Goal: Task Accomplishment & Management: Use online tool/utility

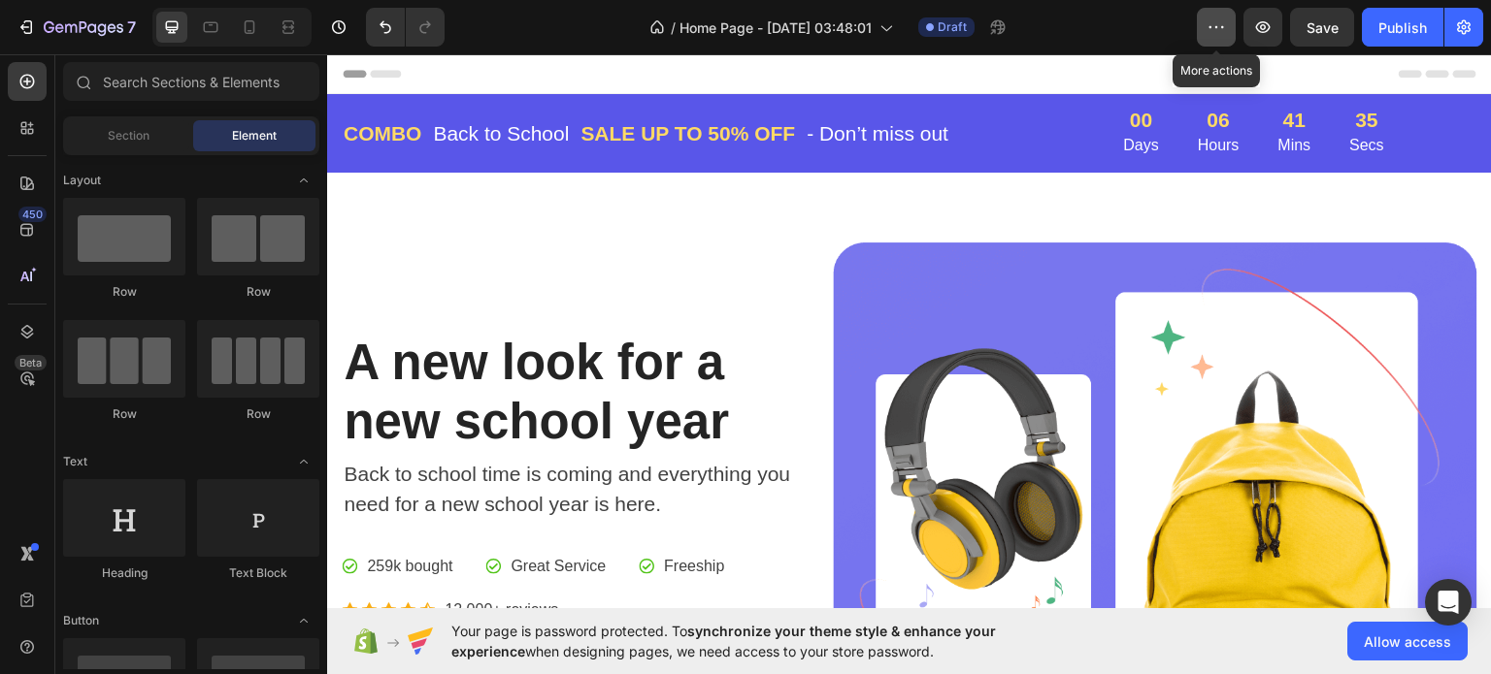
click at [1215, 32] on icon "button" at bounding box center [1215, 26] width 19 height 19
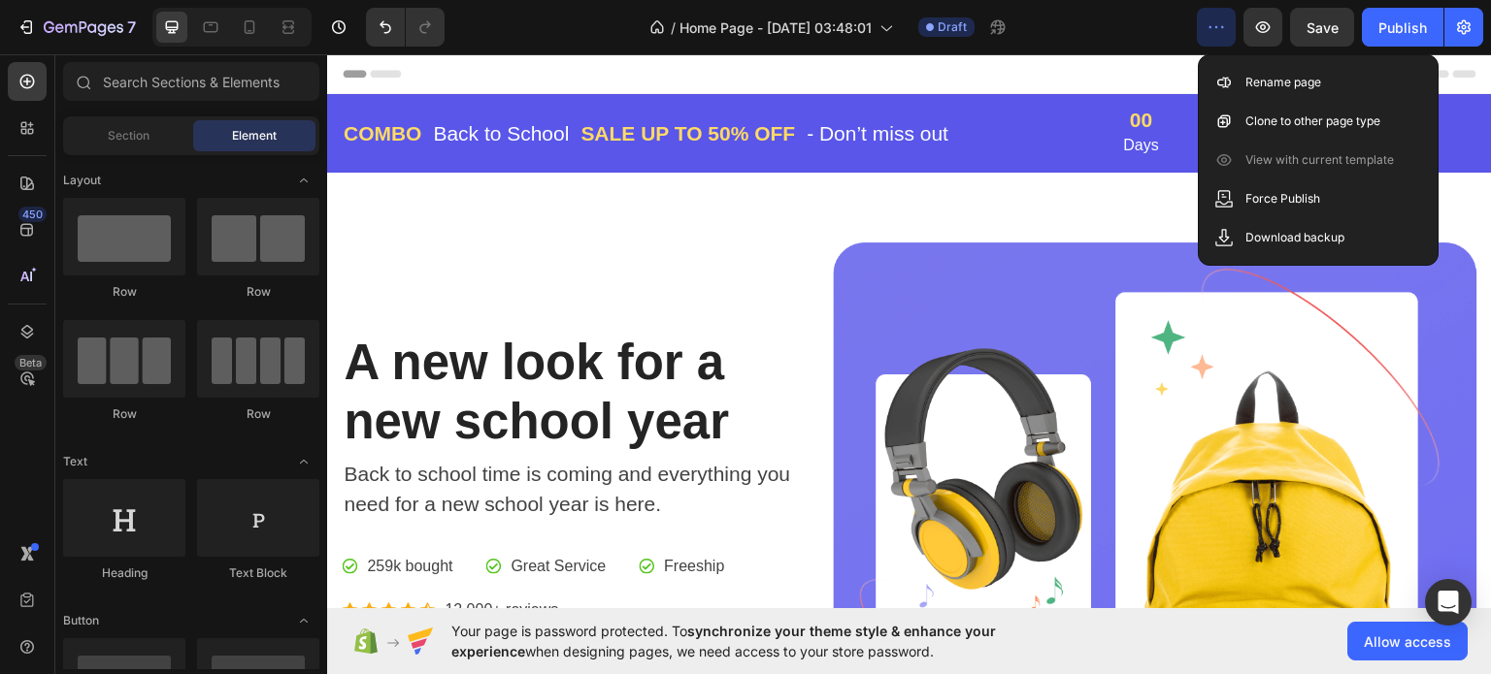
click at [1142, 27] on div "/ Home Page - [DATE] 03:48:01 Draft" at bounding box center [828, 27] width 737 height 39
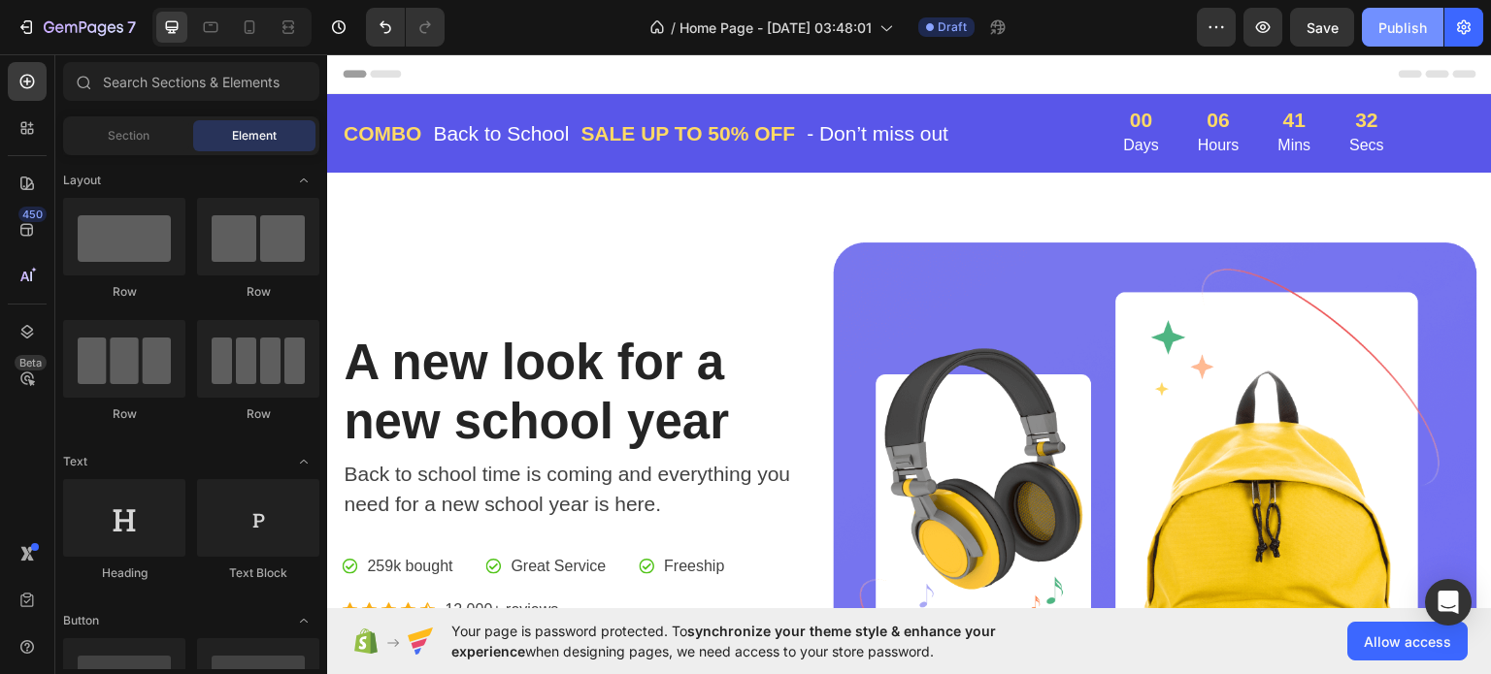
click at [1414, 26] on div "Publish" at bounding box center [1402, 27] width 49 height 20
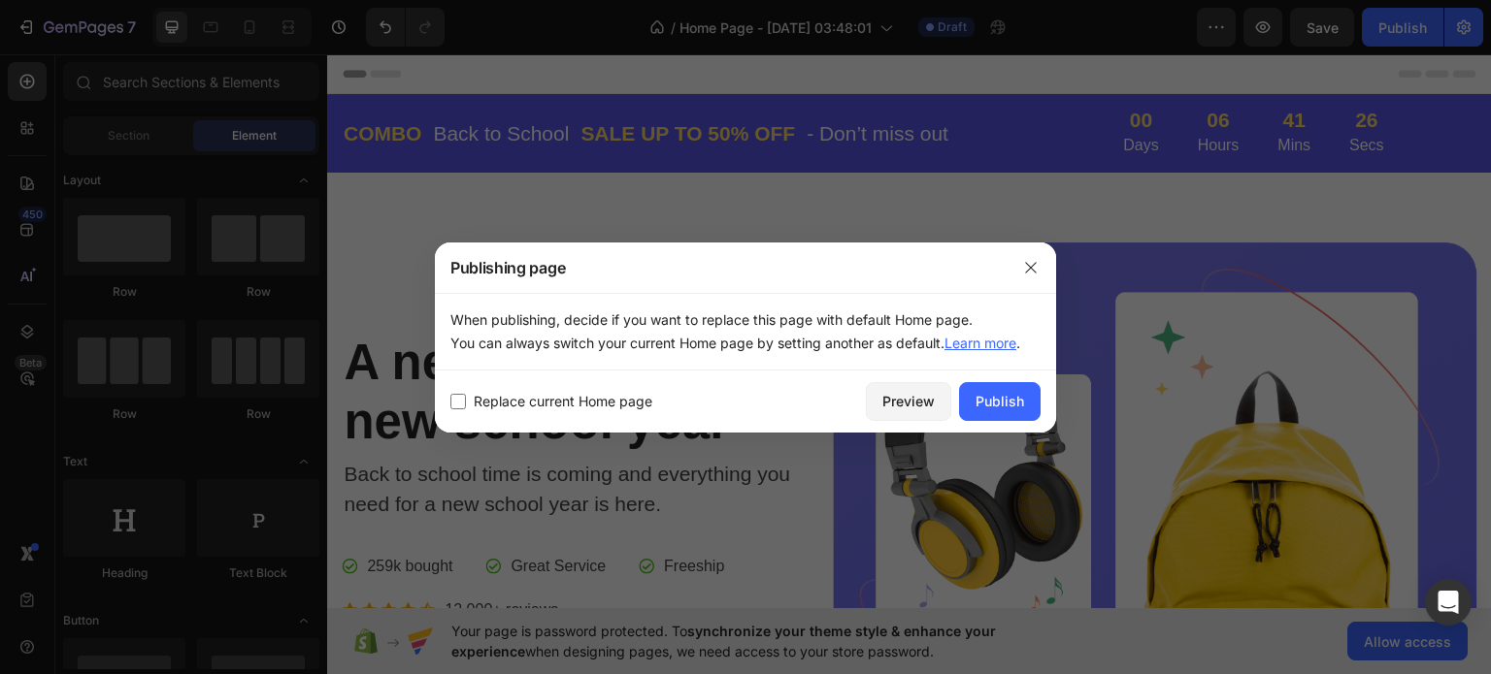
click at [603, 392] on span "Replace current Home page" at bounding box center [563, 401] width 179 height 23
checkbox input "true"
click at [492, 387] on div "Replace current Home page Preview Publish" at bounding box center [745, 402] width 621 height 62
click at [1028, 267] on icon "button" at bounding box center [1031, 268] width 16 height 16
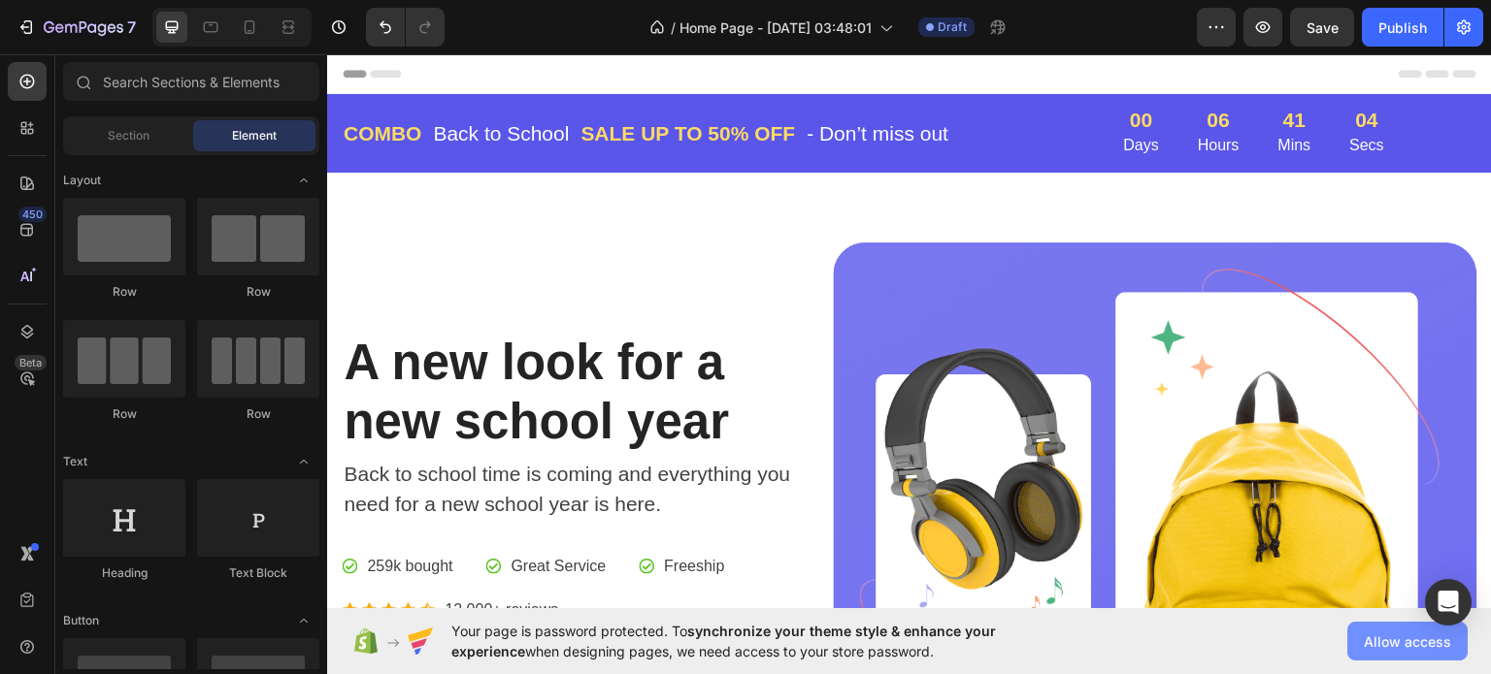
click at [1400, 645] on span "Allow access" at bounding box center [1406, 642] width 87 height 20
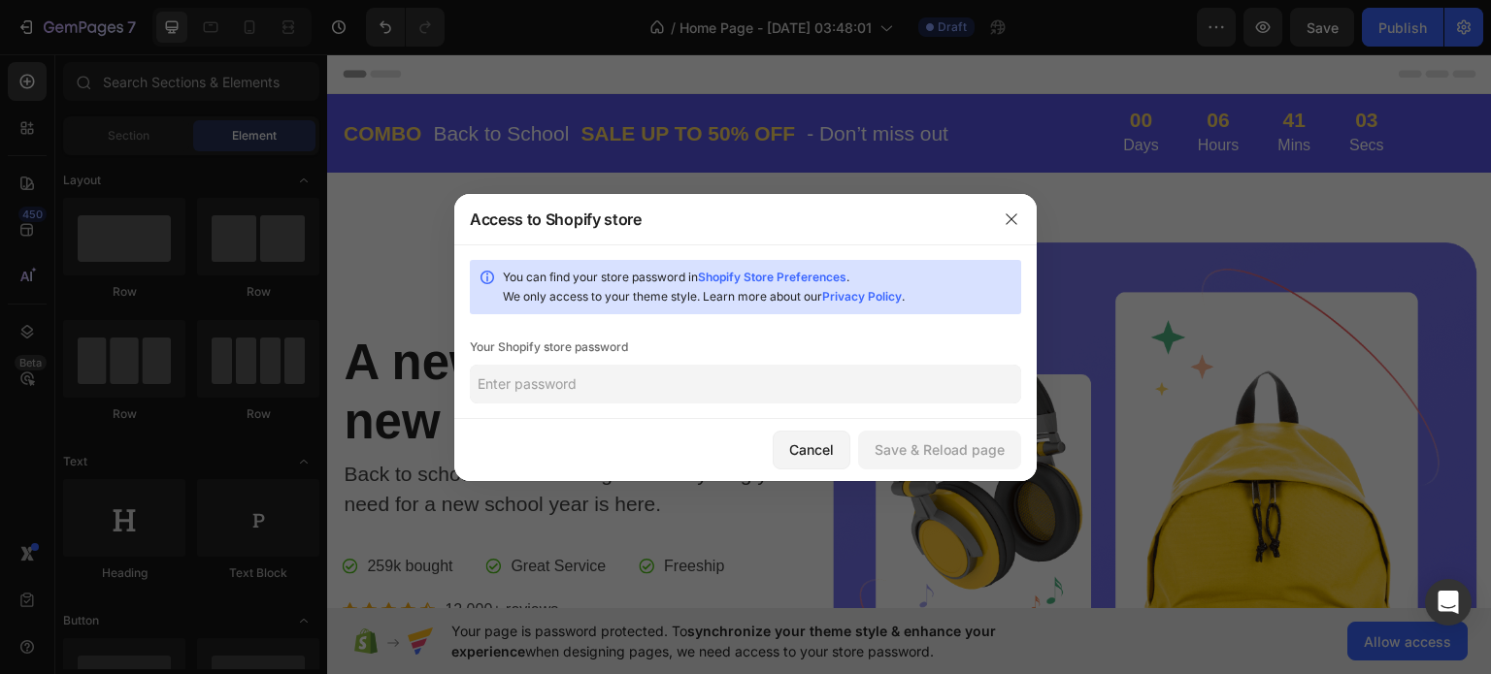
click at [699, 392] on input "text" at bounding box center [745, 384] width 551 height 39
paste input "maflis"
type input "maflis"
click at [967, 445] on div "Save & Reload page" at bounding box center [939, 450] width 130 height 20
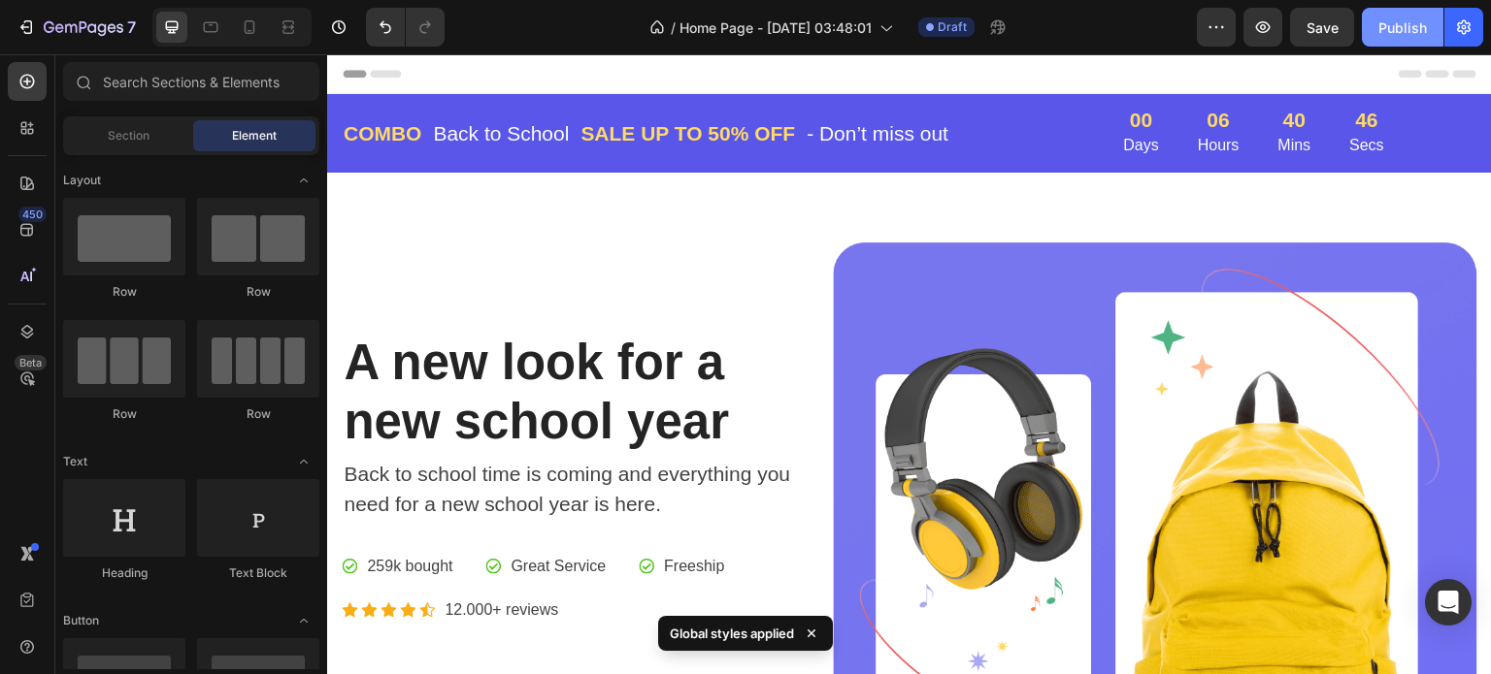
click at [1409, 20] on div "Publish" at bounding box center [1402, 27] width 49 height 20
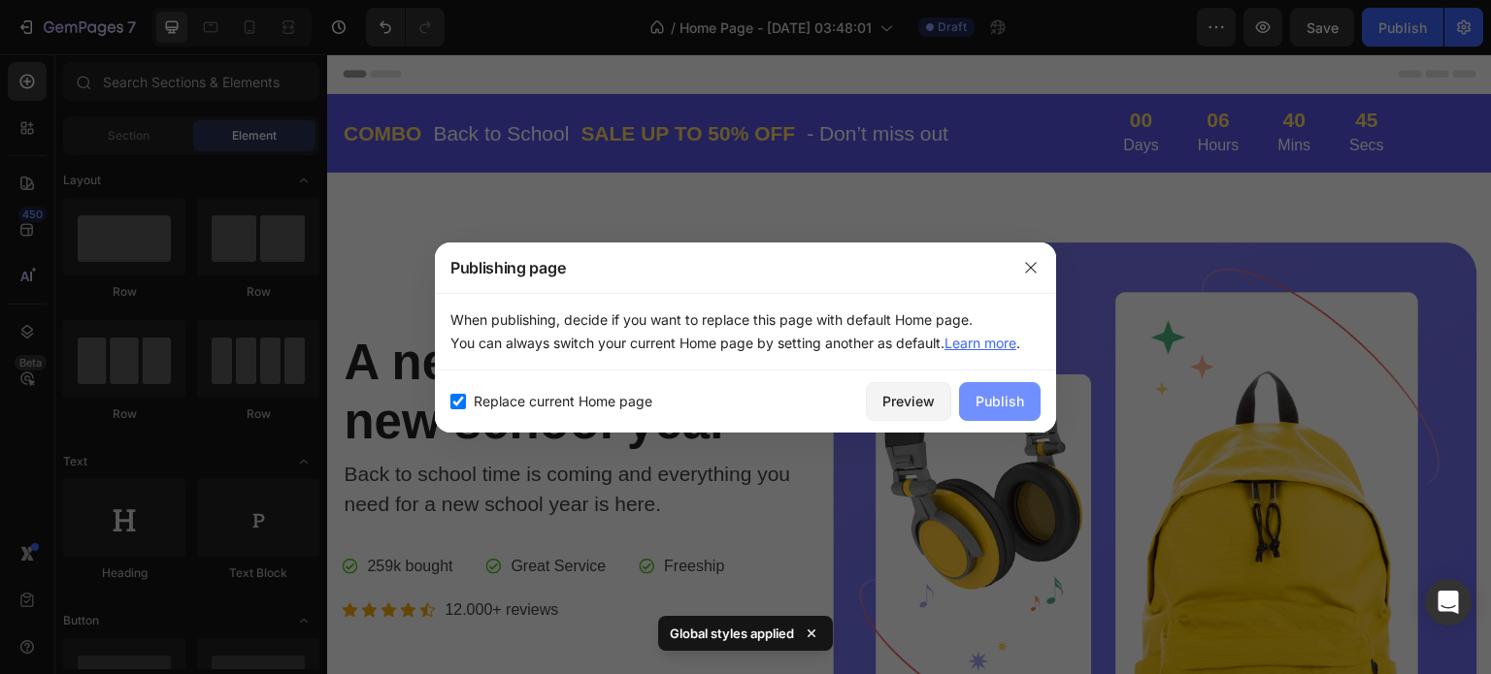
click at [1002, 406] on div "Publish" at bounding box center [999, 401] width 49 height 20
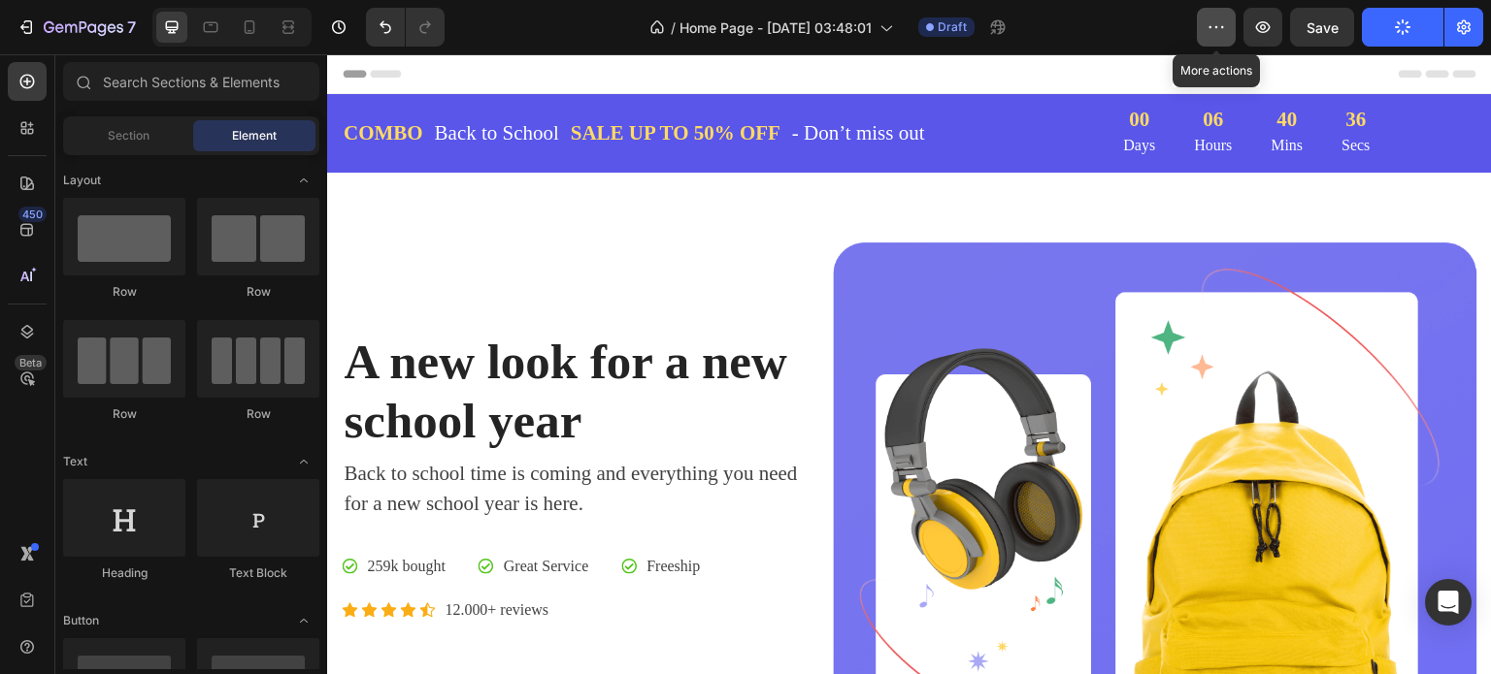
click at [1226, 40] on button "button" at bounding box center [1216, 27] width 39 height 39
drag, startPoint x: 1125, startPoint y: 37, endPoint x: 971, endPoint y: 44, distance: 153.5
click at [1122, 37] on div "/ Home Page - [DATE] 03:48:01 Draft" at bounding box center [828, 27] width 737 height 39
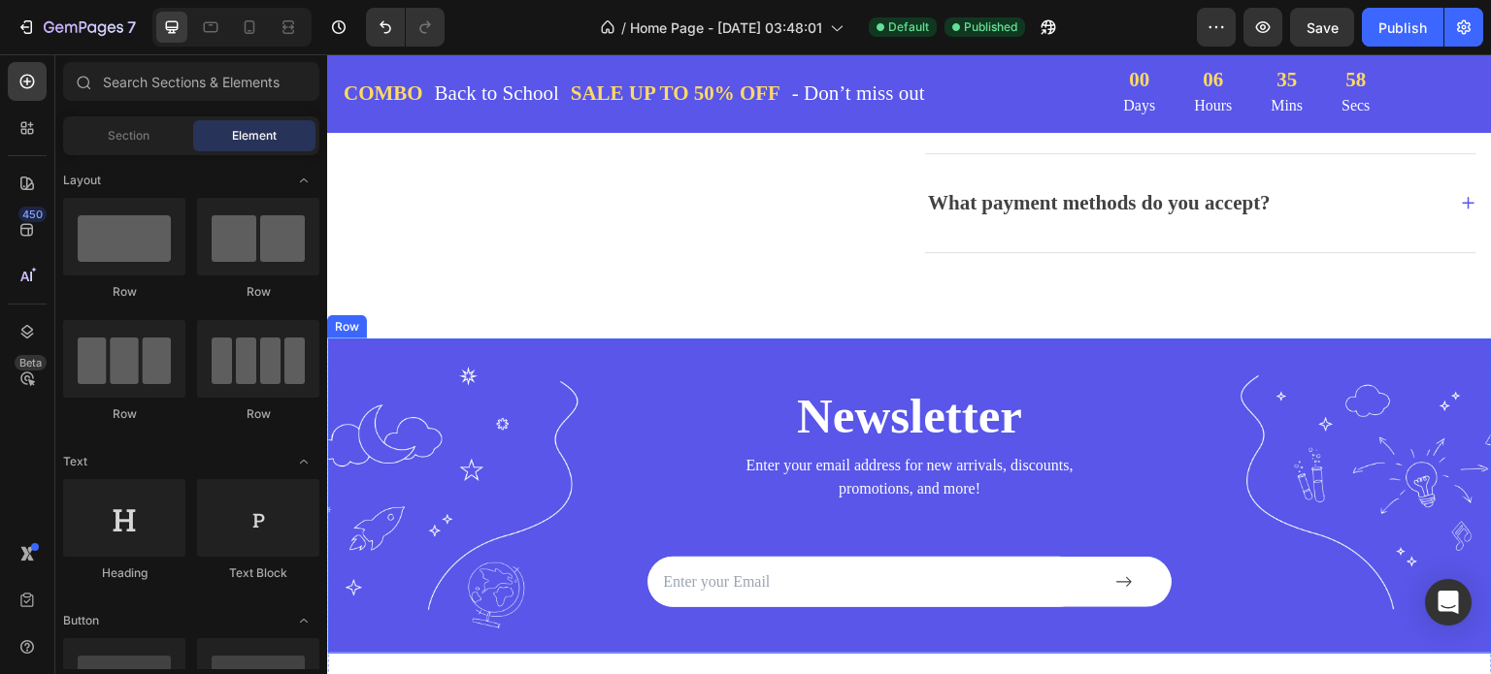
scroll to position [3785, 0]
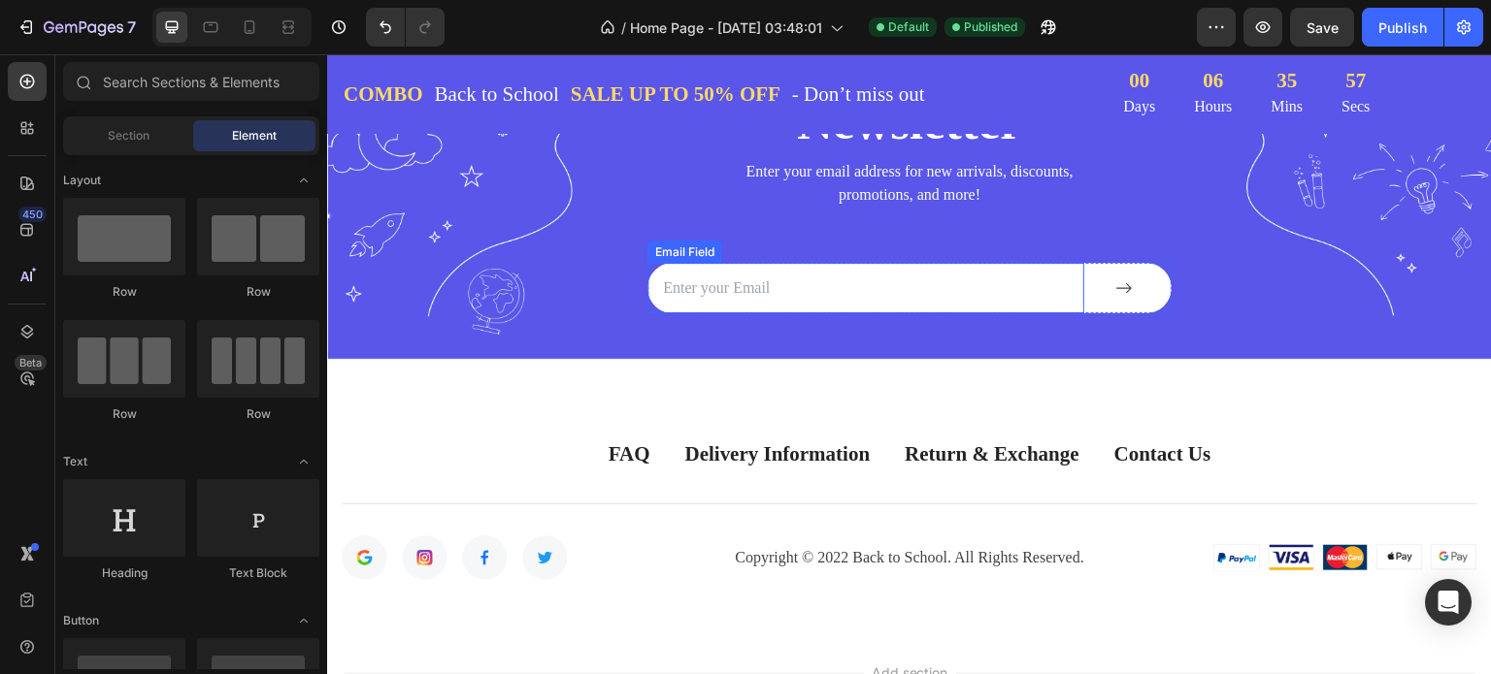
click at [870, 286] on input "email" at bounding box center [865, 288] width 437 height 50
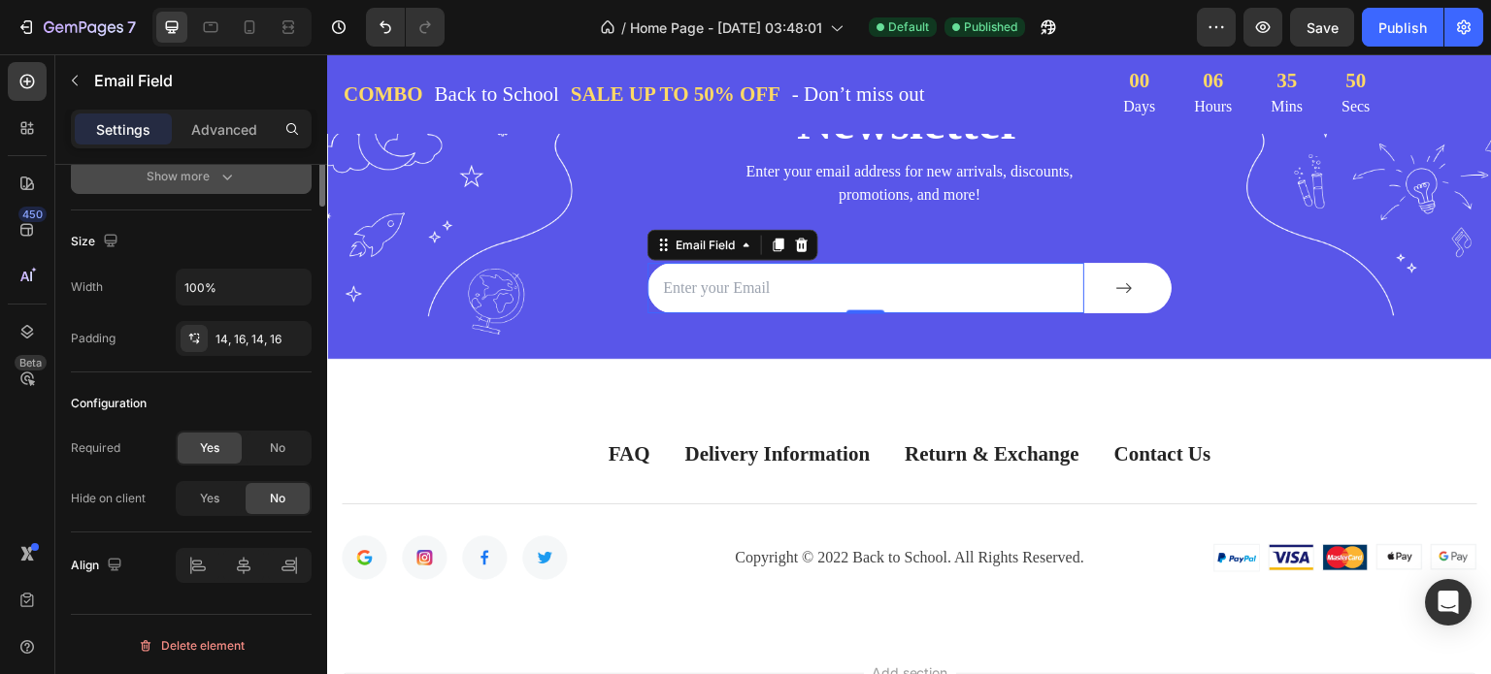
scroll to position [0, 0]
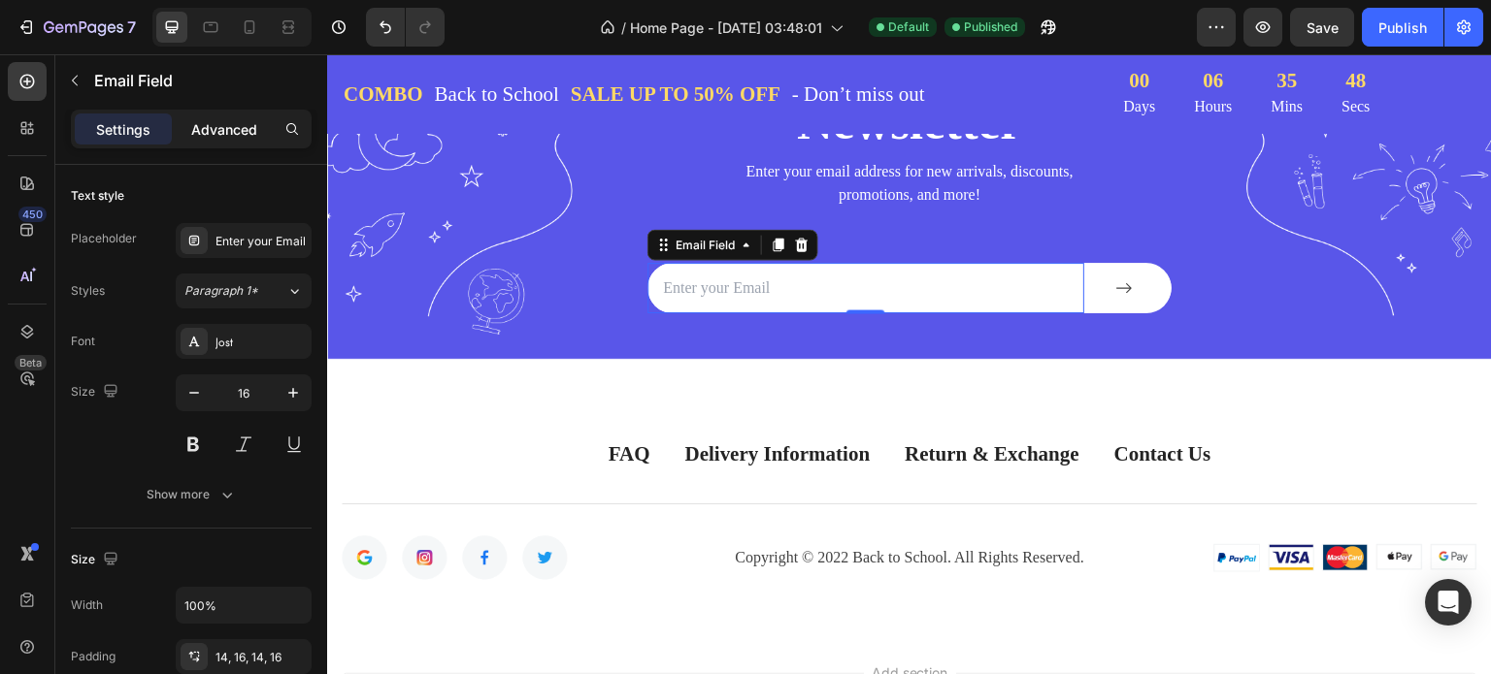
click at [242, 124] on p "Advanced" at bounding box center [224, 129] width 66 height 20
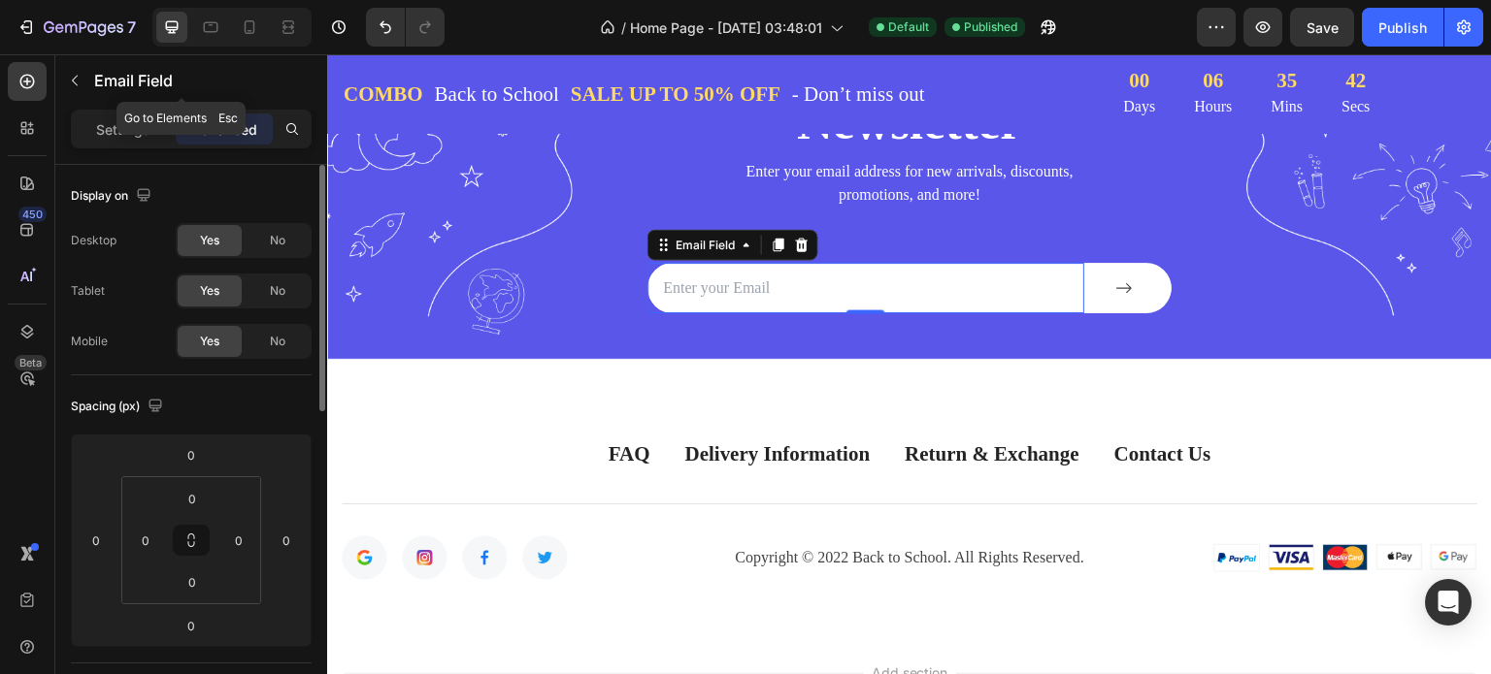
click at [78, 79] on icon "button" at bounding box center [75, 81] width 16 height 16
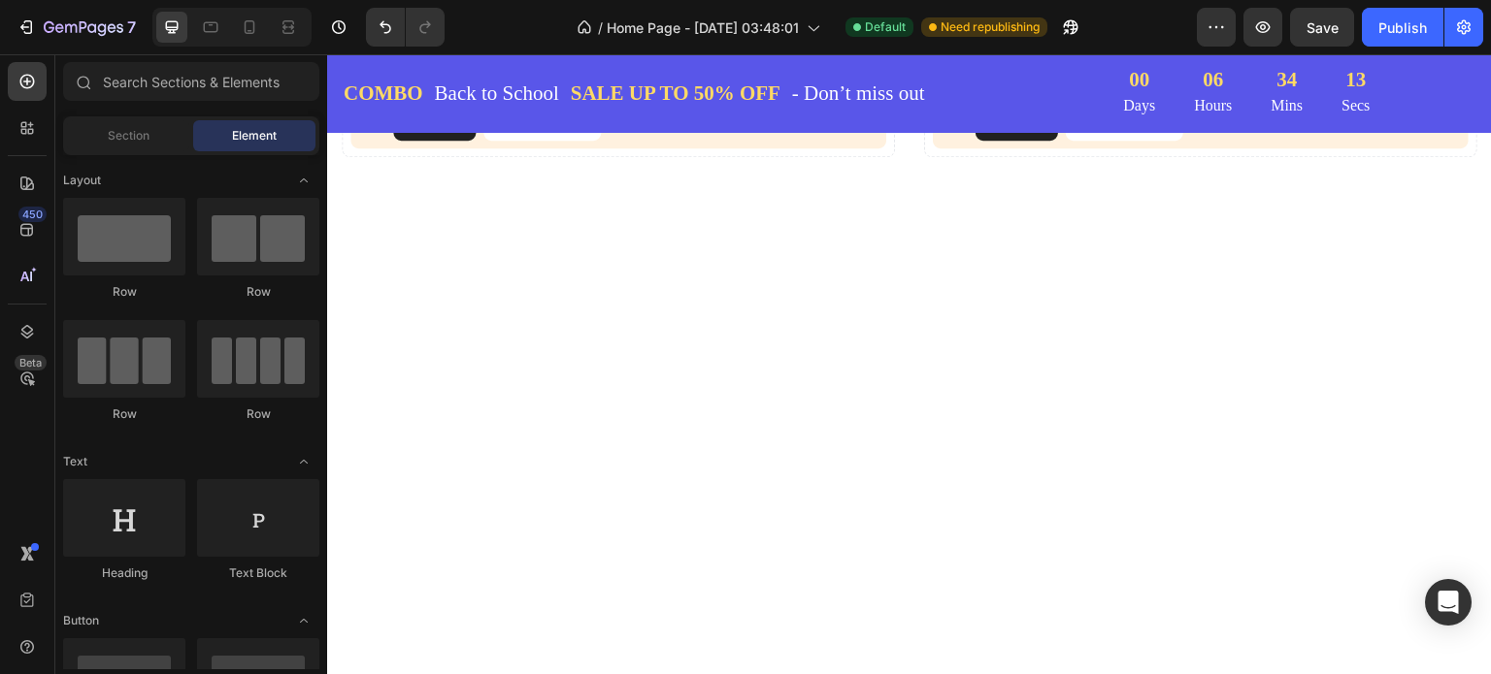
scroll to position [1262, 0]
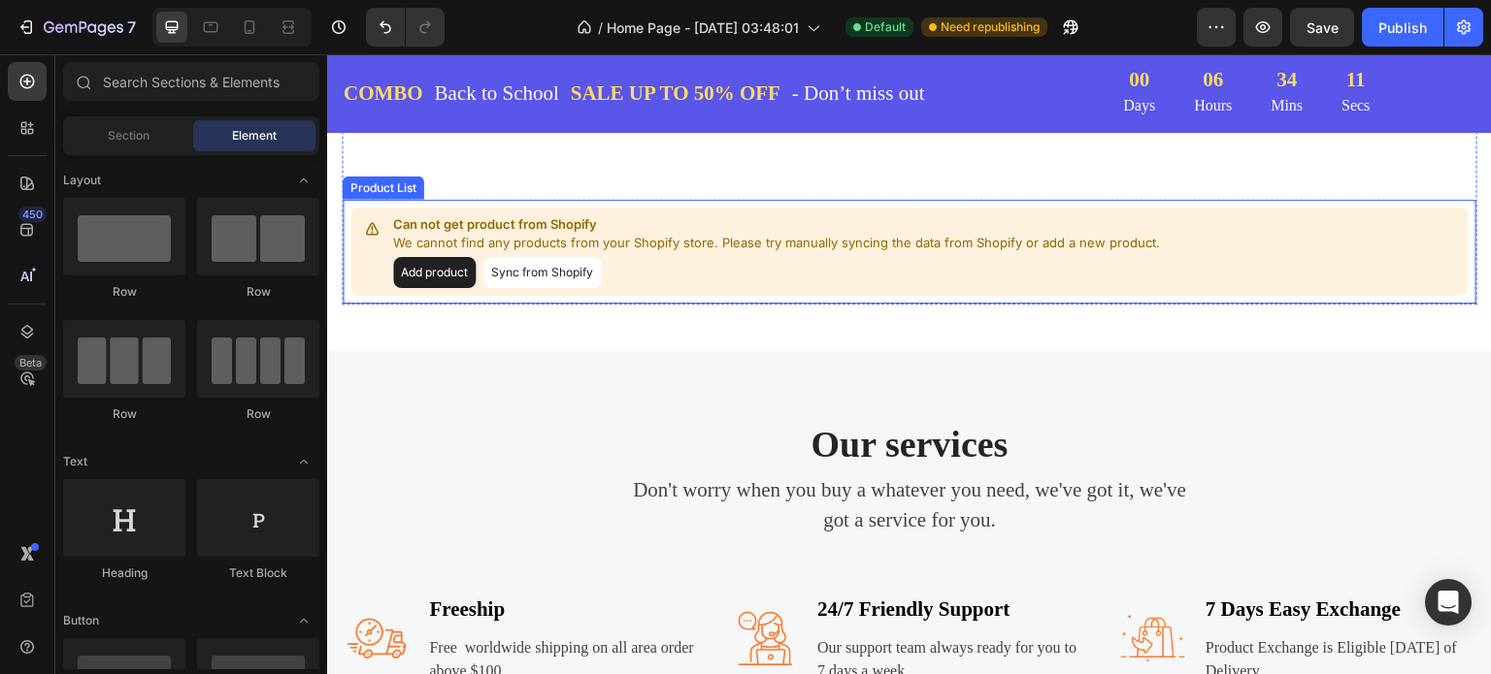
click at [776, 281] on div "Add product Sync from Shopify" at bounding box center [776, 272] width 767 height 31
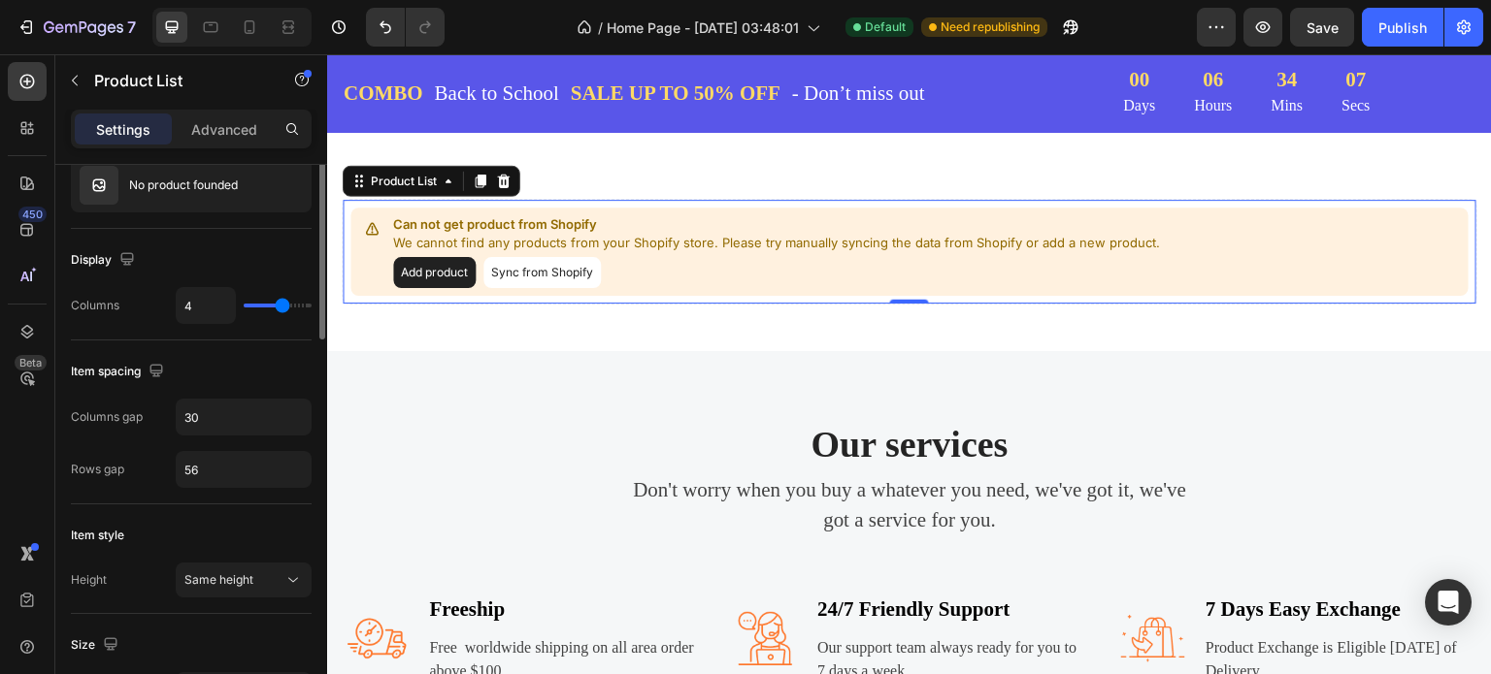
scroll to position [0, 0]
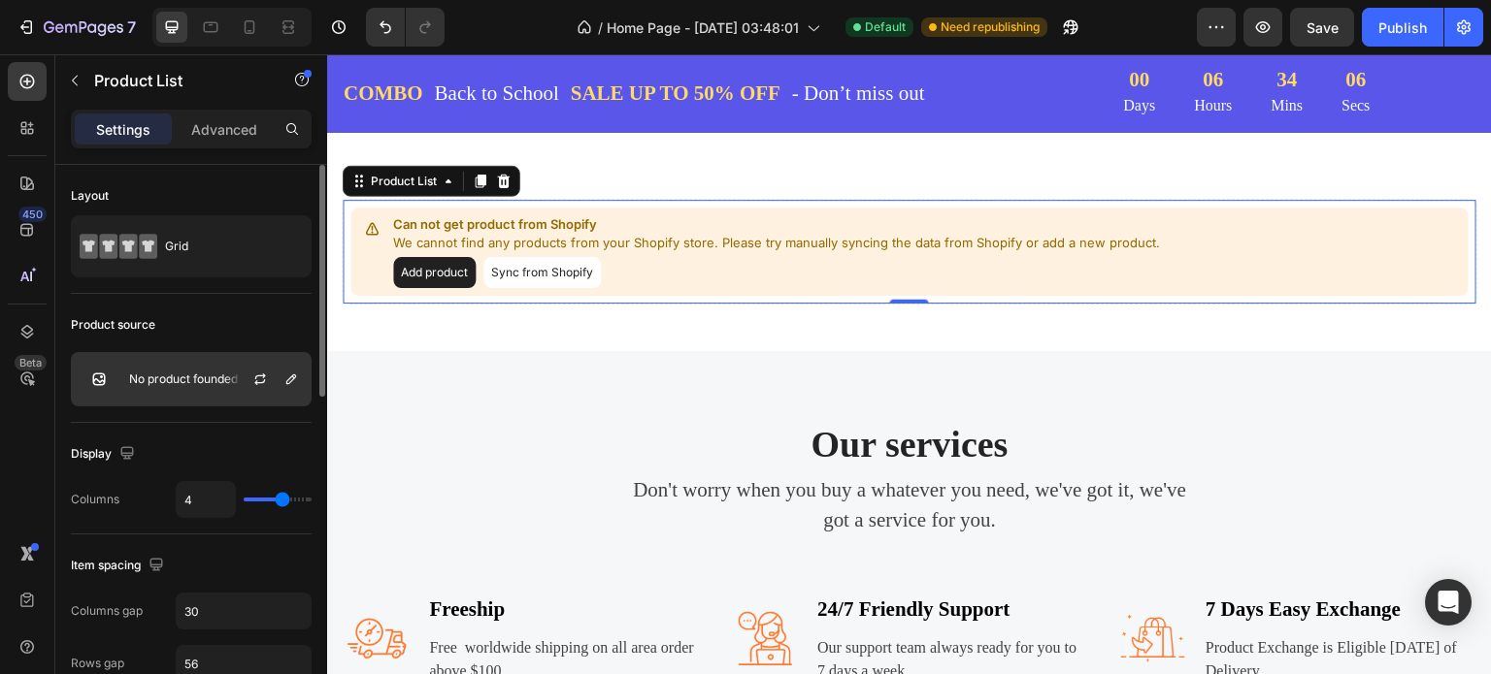
click at [188, 376] on p "No product founded" at bounding box center [183, 380] width 109 height 14
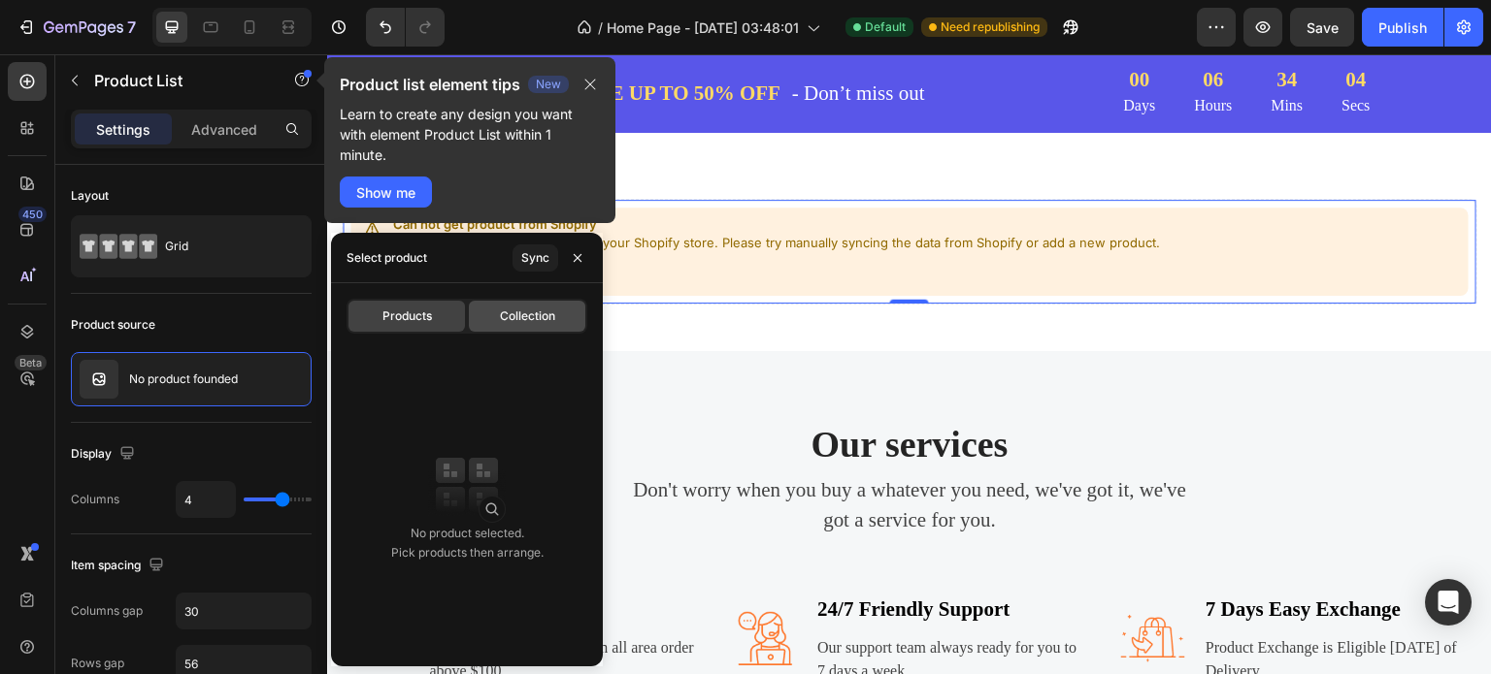
click at [513, 306] on div "Collection" at bounding box center [527, 316] width 116 height 31
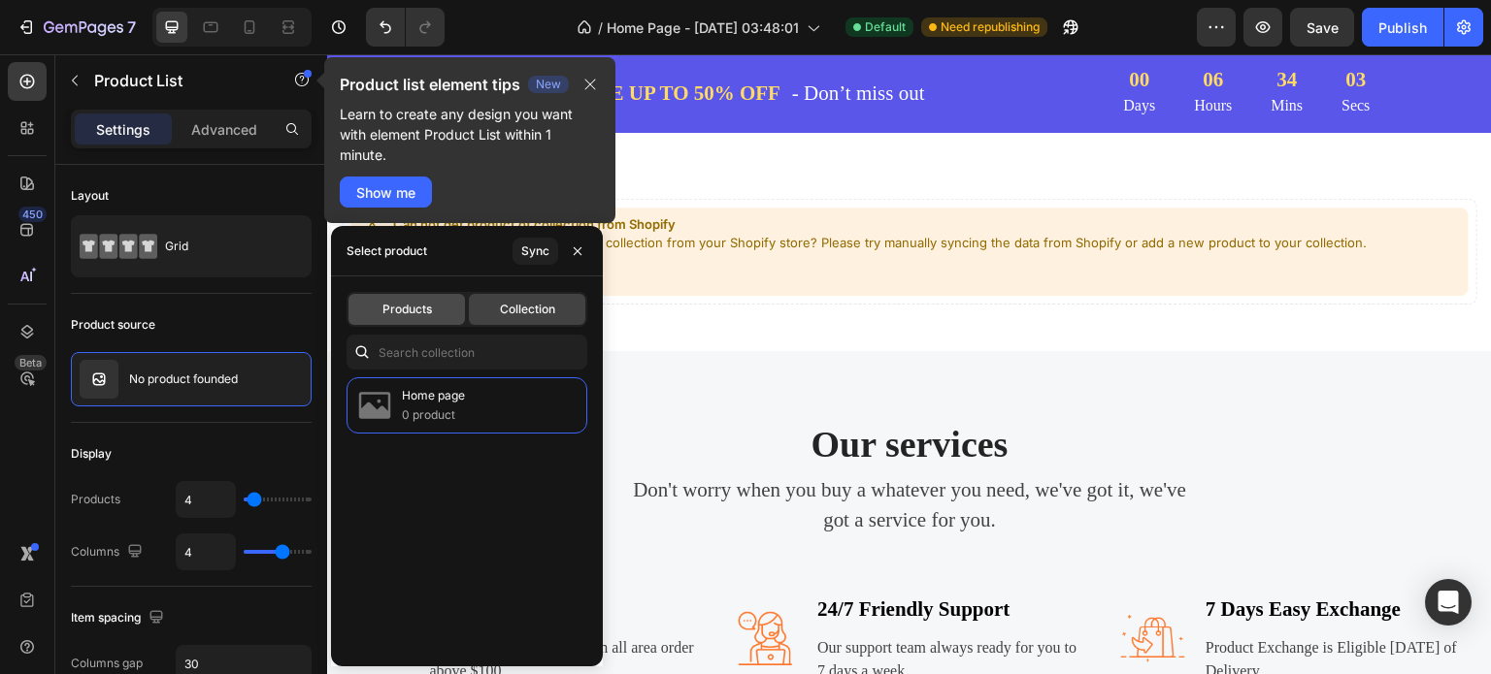
click at [431, 305] on span "Products" at bounding box center [406, 309] width 49 height 17
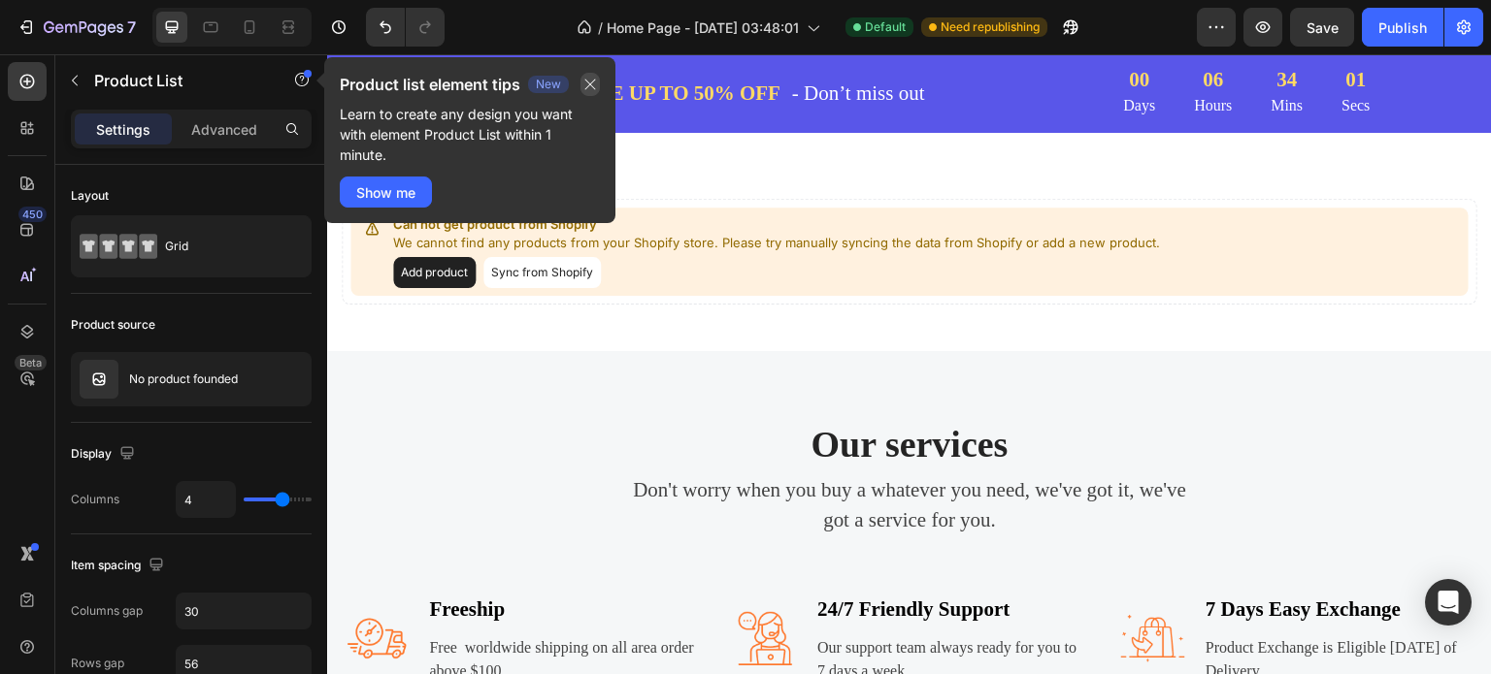
click at [580, 82] on button "button" at bounding box center [589, 84] width 19 height 23
